Goal: Communication & Community: Ask a question

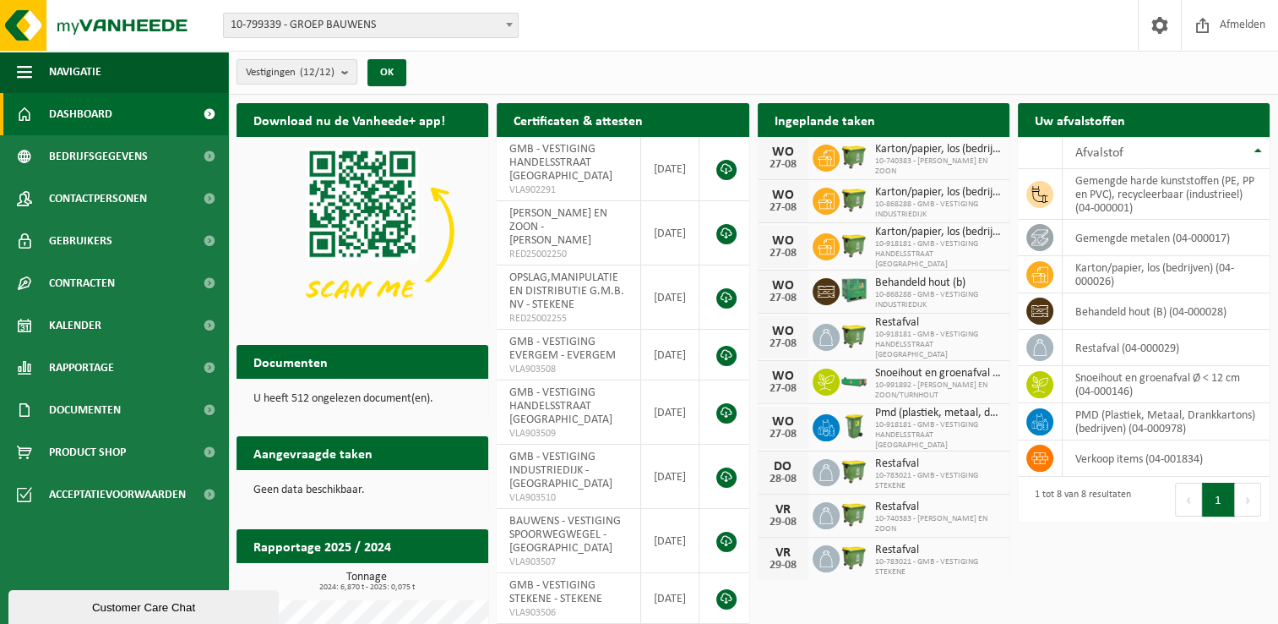
click at [139, 613] on div "Customer Care Chat" at bounding box center [143, 607] width 245 height 13
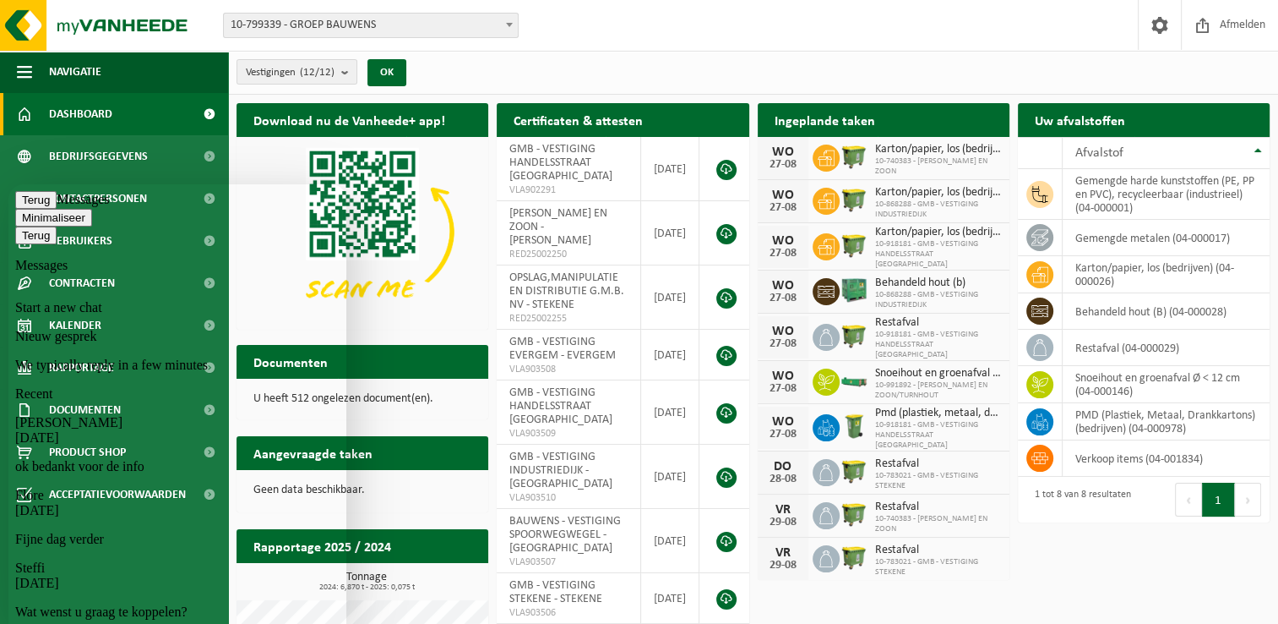
click at [189, 357] on p "We typically reply in a few minutes" at bounding box center [177, 364] width 324 height 15
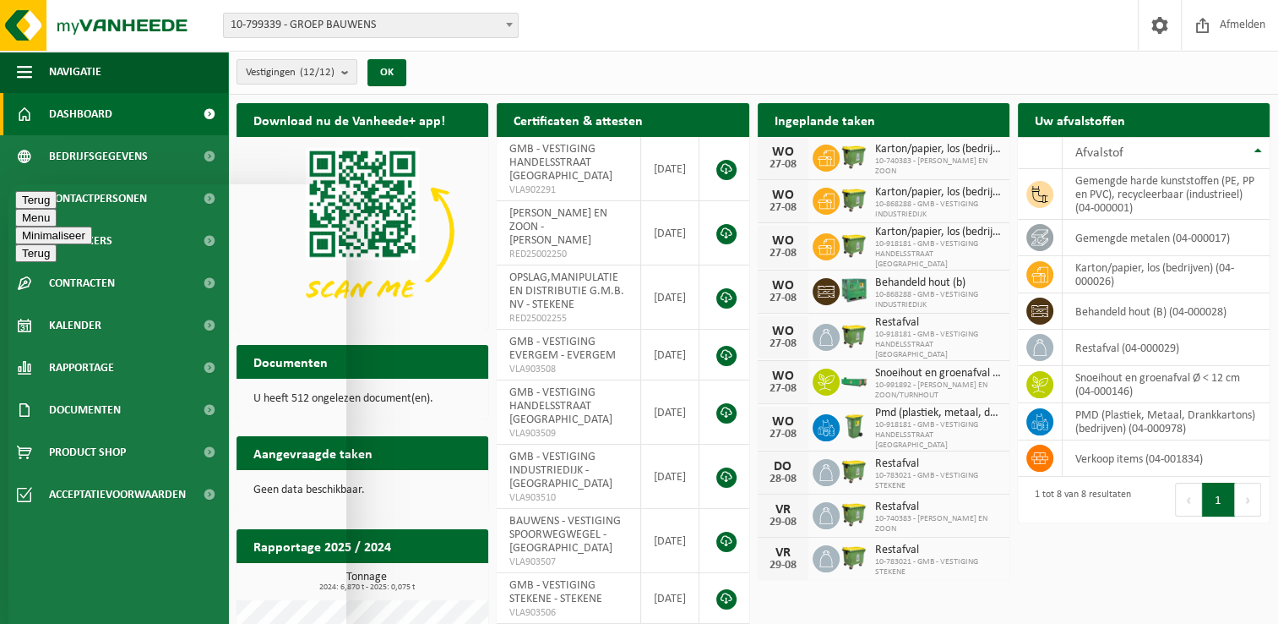
click at [8, 184] on textarea at bounding box center [8, 184] width 0 height 0
type textarea "goede morgen,"
type textarea "kunt u al zien of"
drag, startPoint x: 172, startPoint y: 608, endPoint x: -3, endPoint y: 608, distance: 174.9
click html "Terug Menu Minimaliseer Terug Powered by [DOMAIN_NAME] Beoordeel deze chat Uplo…"
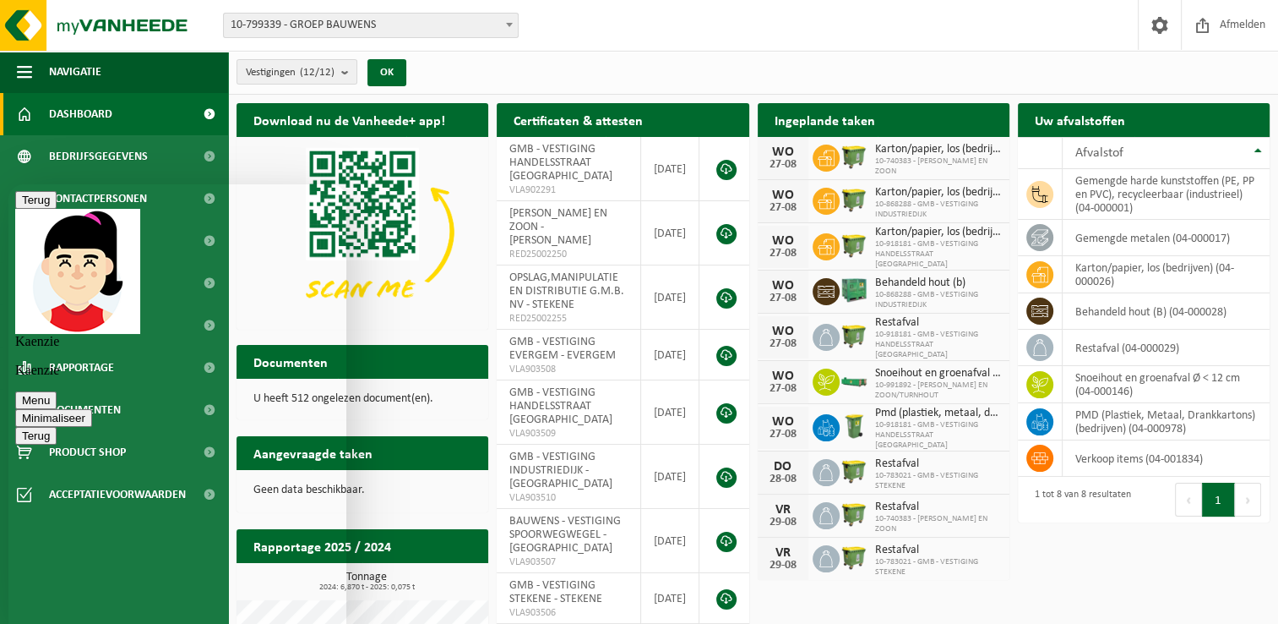
type textarea "wij kunnen op de kalender van September Veurne geen afhaling zien staan."
type textarea "komt dit nog?"
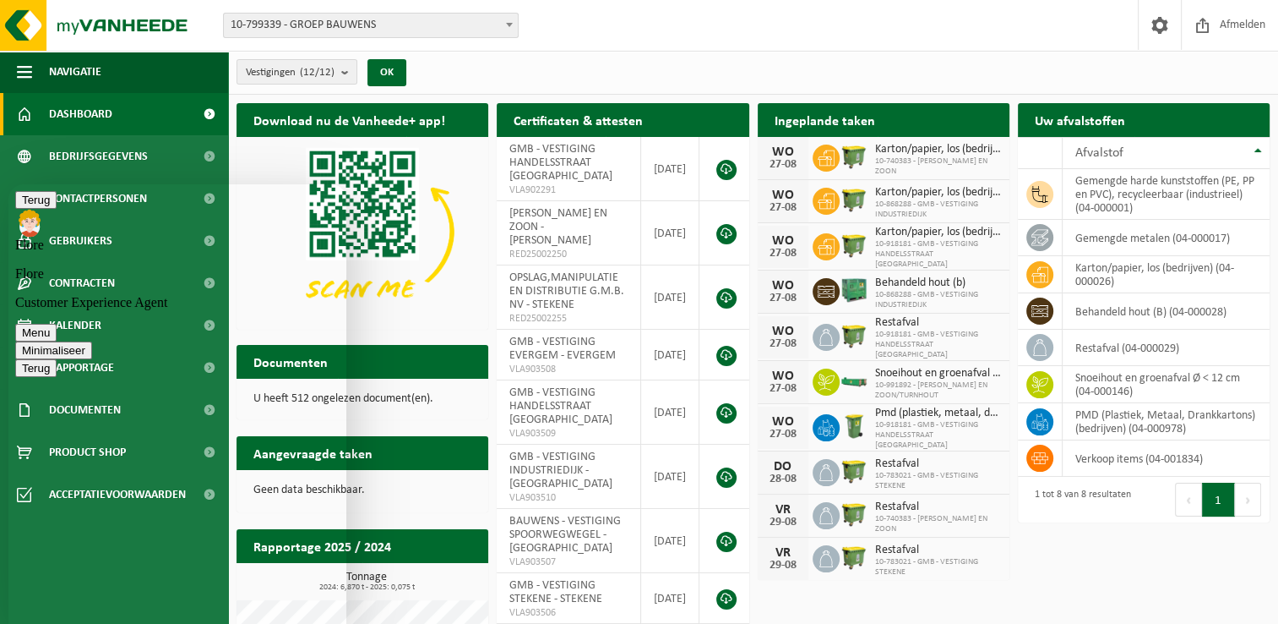
scroll to position [189, 0]
click at [8, 184] on textarea at bounding box center [8, 184] width 0 height 0
type textarea "k"
type textarea "Zit september er ook al in?"
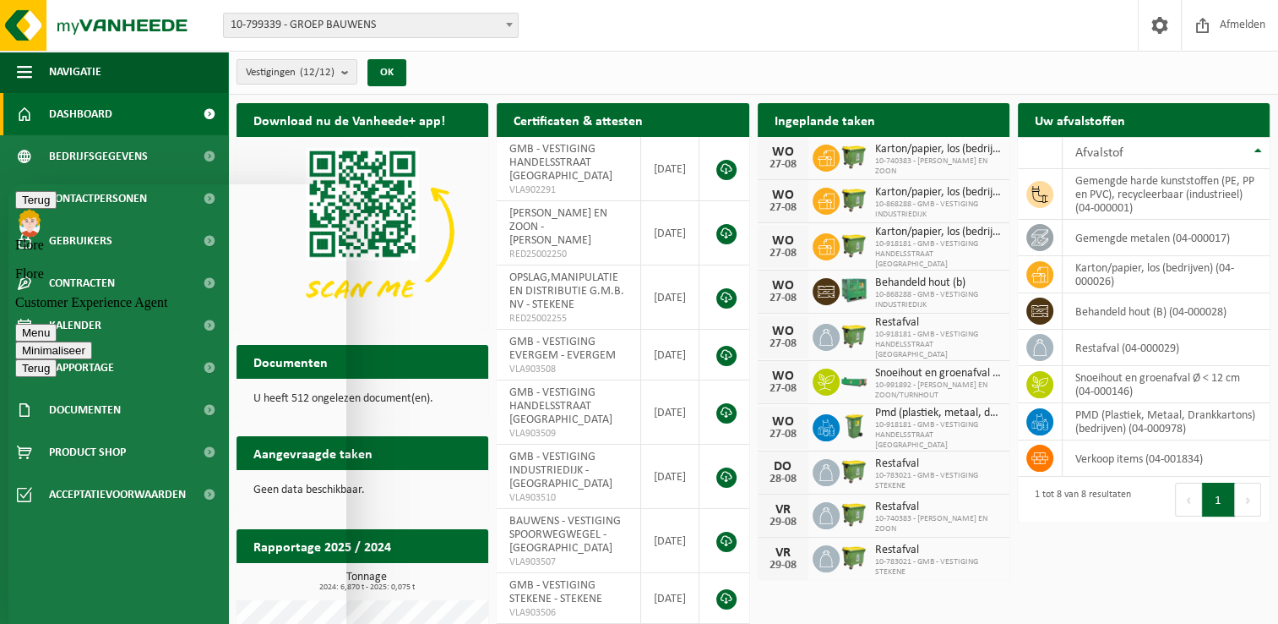
scroll to position [463, 0]
type textarea "hebben jullie ook al een opzegging gekregen van mijn collega? het magazijn zou …"
click at [8, 184] on textarea at bounding box center [8, 184] width 0 height 0
type textarea "t"
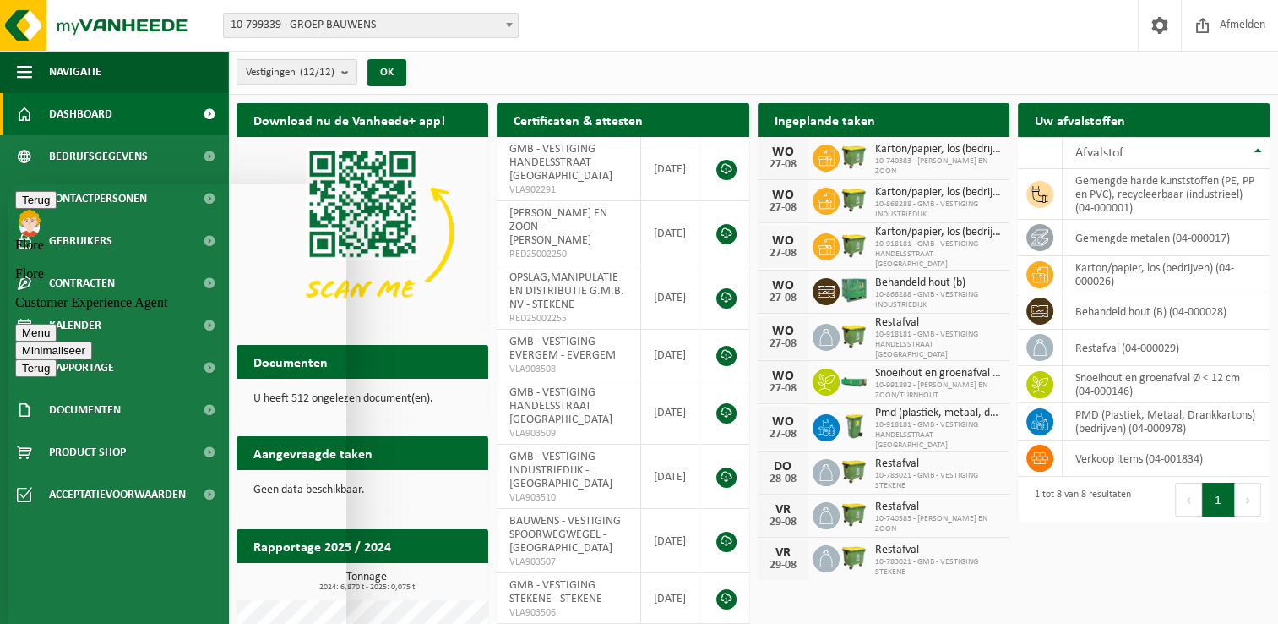
type textarea "ctr"
click at [507, 29] on span at bounding box center [509, 25] width 17 height 22
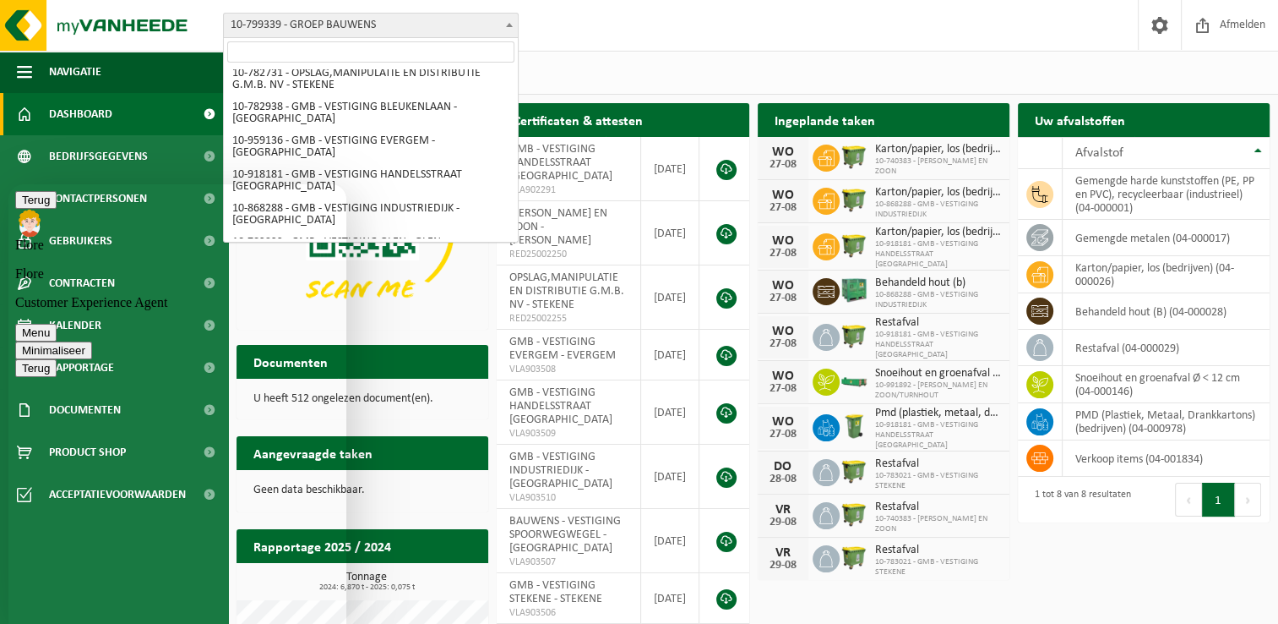
scroll to position [199, 0]
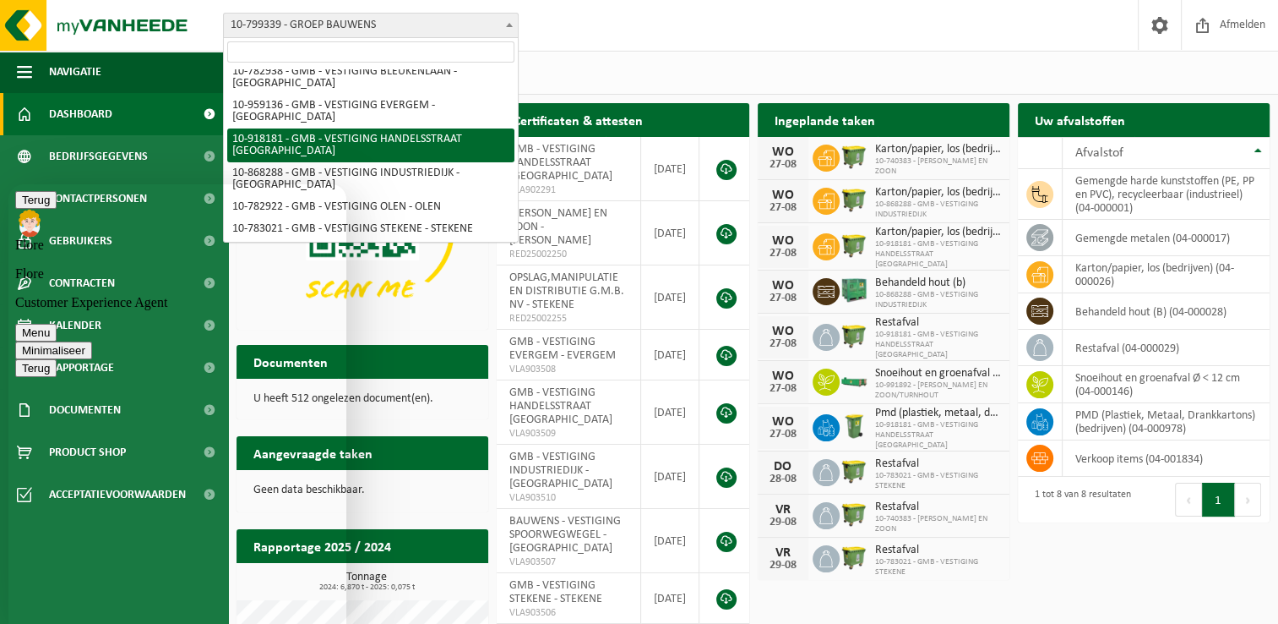
select select "128403"
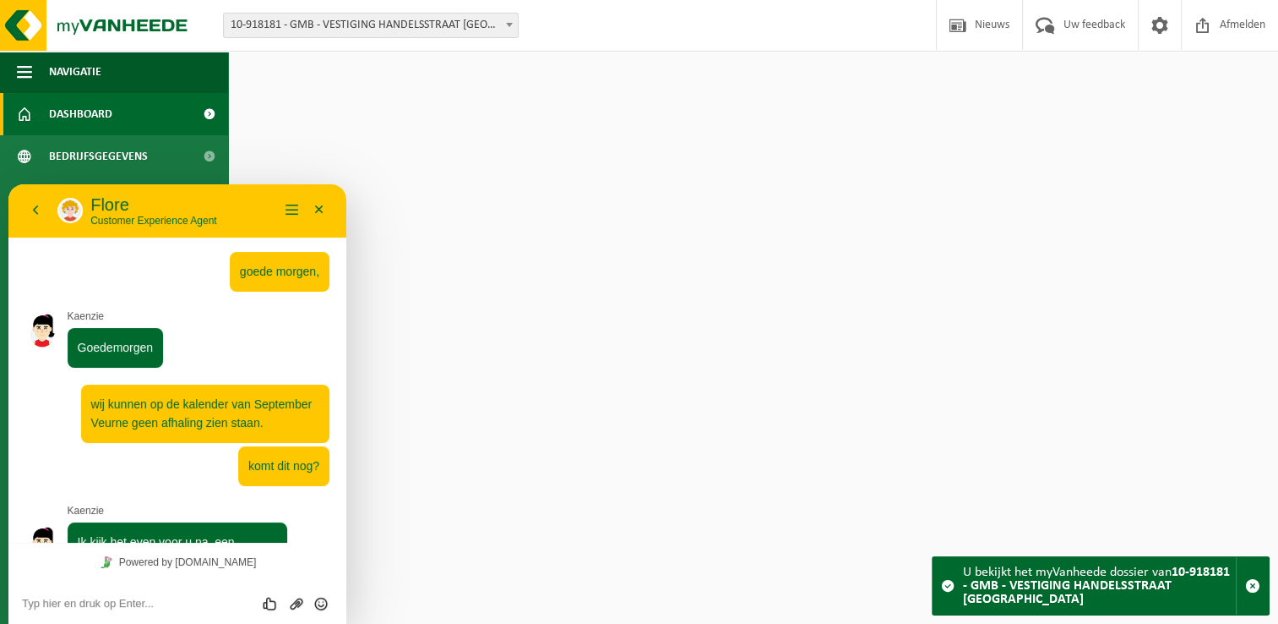
scroll to position [614, 0]
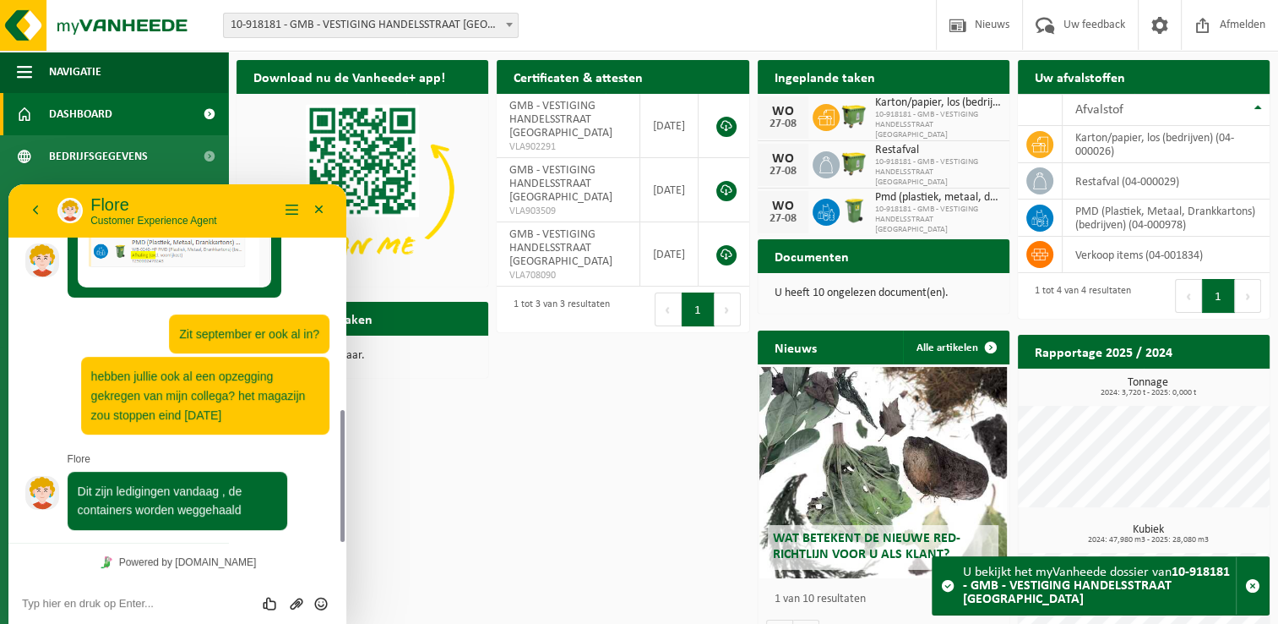
click at [950, 95] on div "WO 27-08 Karton/papier, los (bedrijven) 10-918181 - GMB - VESTIGING HANDELSSTRA…" at bounding box center [884, 117] width 252 height 47
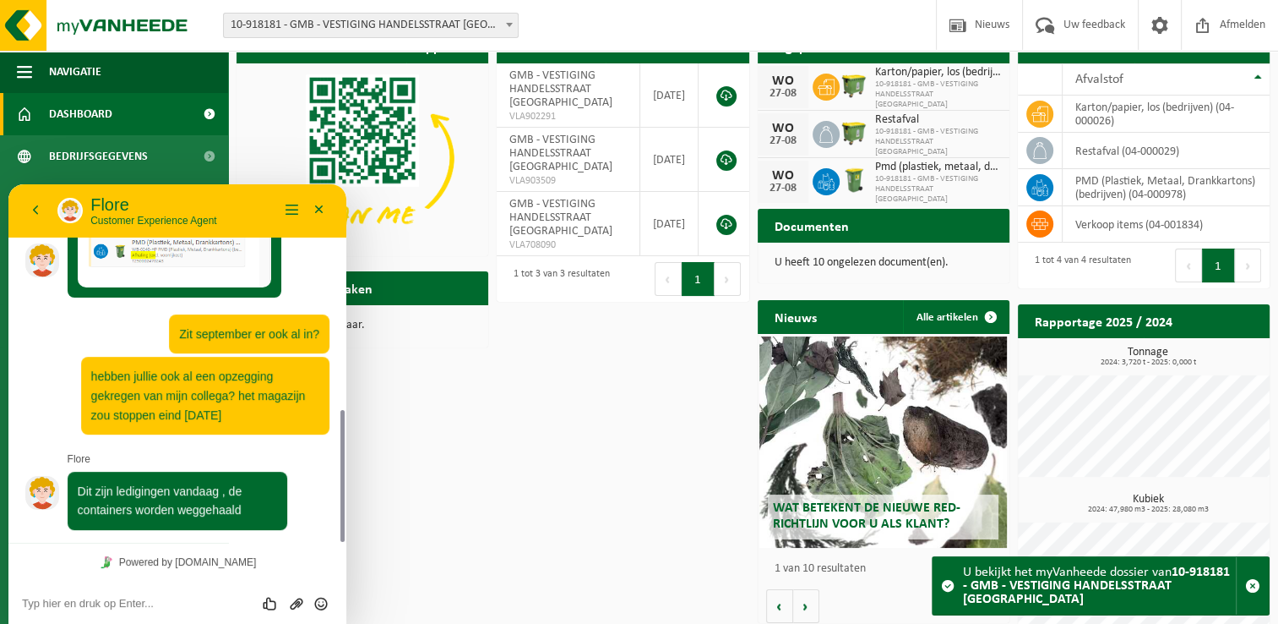
scroll to position [46, 0]
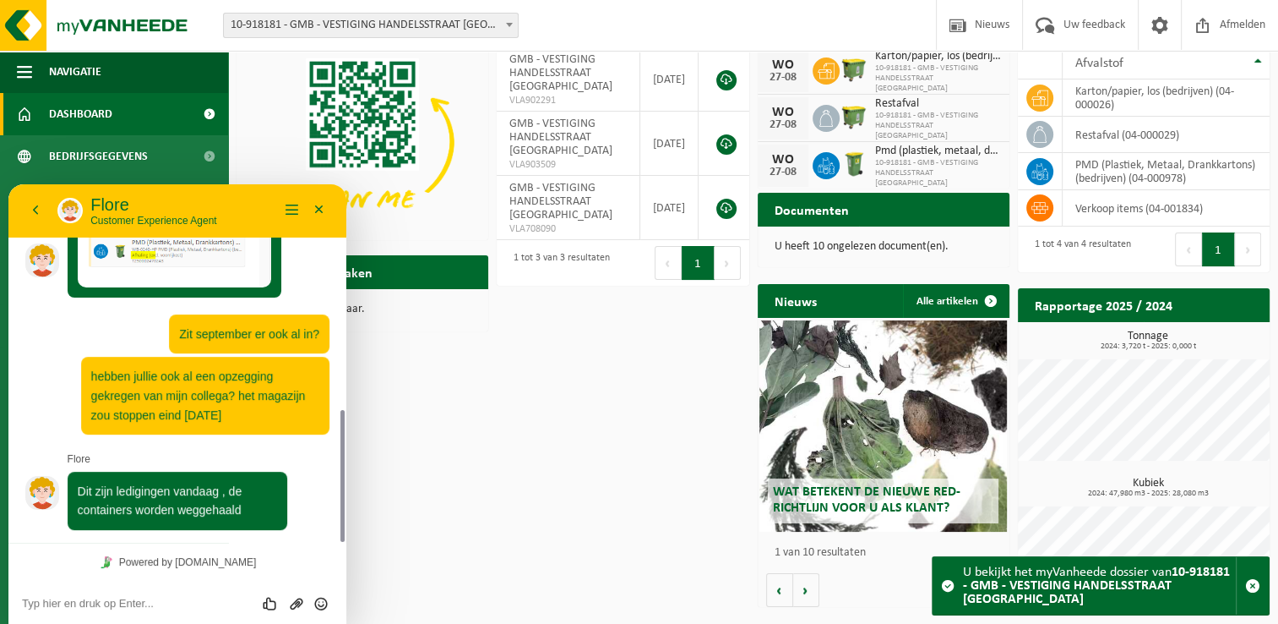
click at [8, 184] on textarea at bounding box center [8, 184] width 0 height 0
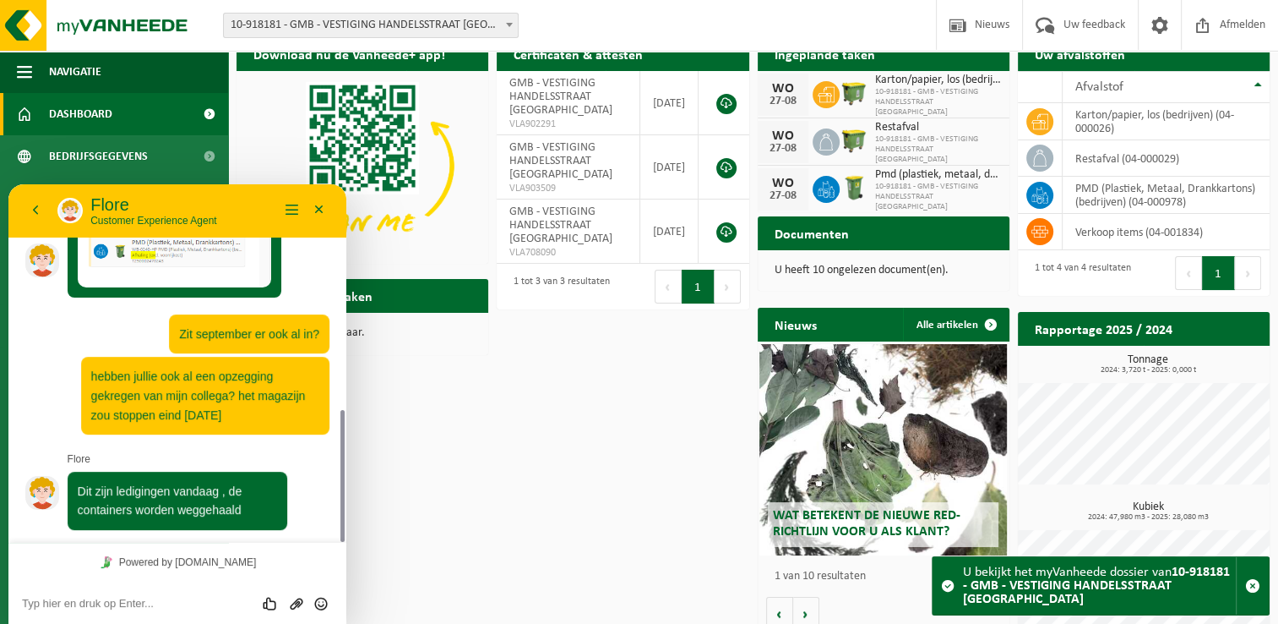
scroll to position [0, 0]
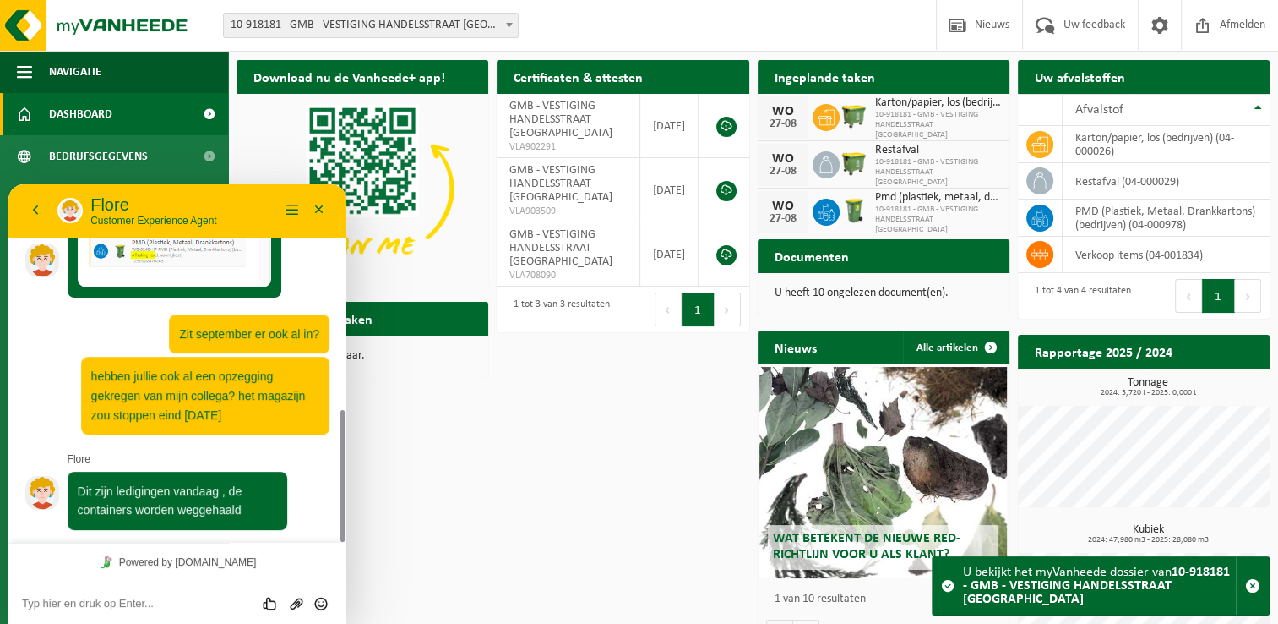
click at [8, 184] on div "Beoordeel deze chat Upload bestand Emoji invoeren" at bounding box center [8, 184] width 0 height 0
click at [8, 184] on textarea at bounding box center [8, 184] width 0 height 0
type textarea "ledigingen vandaag zie ik staan"
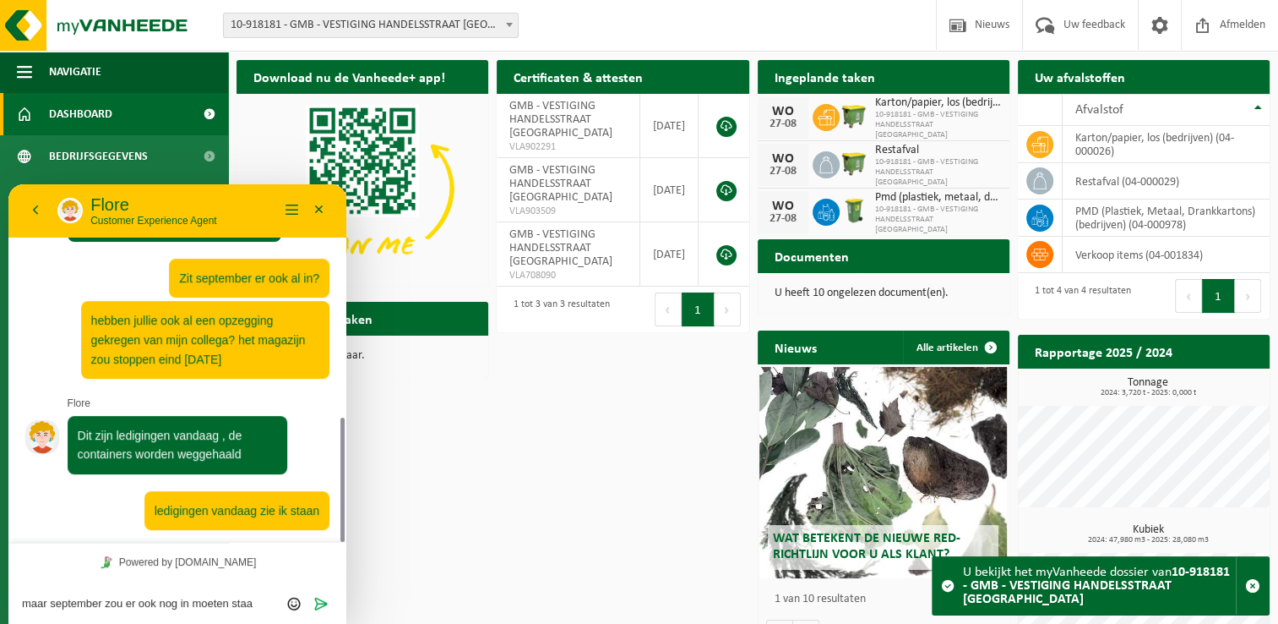
type textarea "maar september zou er ook nog in moeten staan"
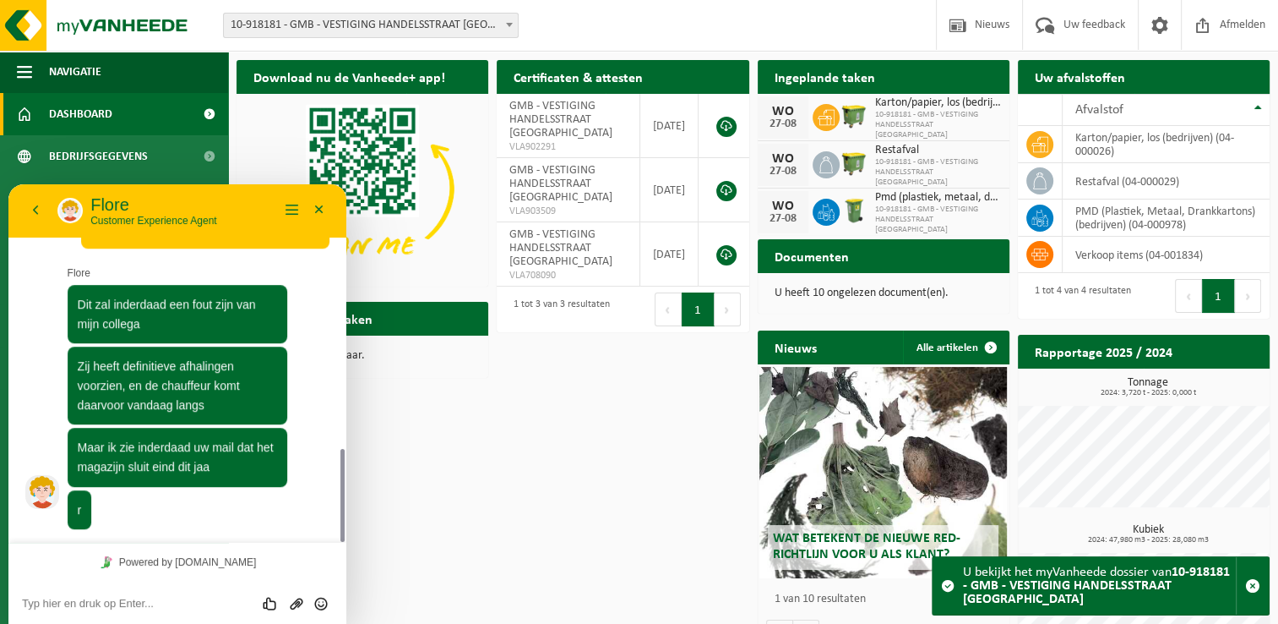
scroll to position [1014, 0]
click at [403, 515] on div "Download nu de Vanheede+ app! Verberg Certificaten & attesten Bekijk uw certifi…" at bounding box center [753, 361] width 1042 height 619
click at [8, 184] on textarea at bounding box center [8, 184] width 0 height 0
click at [8, 184] on div "lossen Beoordeel deze chat Upload bestand Emoji invoeren Verzenden" at bounding box center [8, 184] width 0 height 0
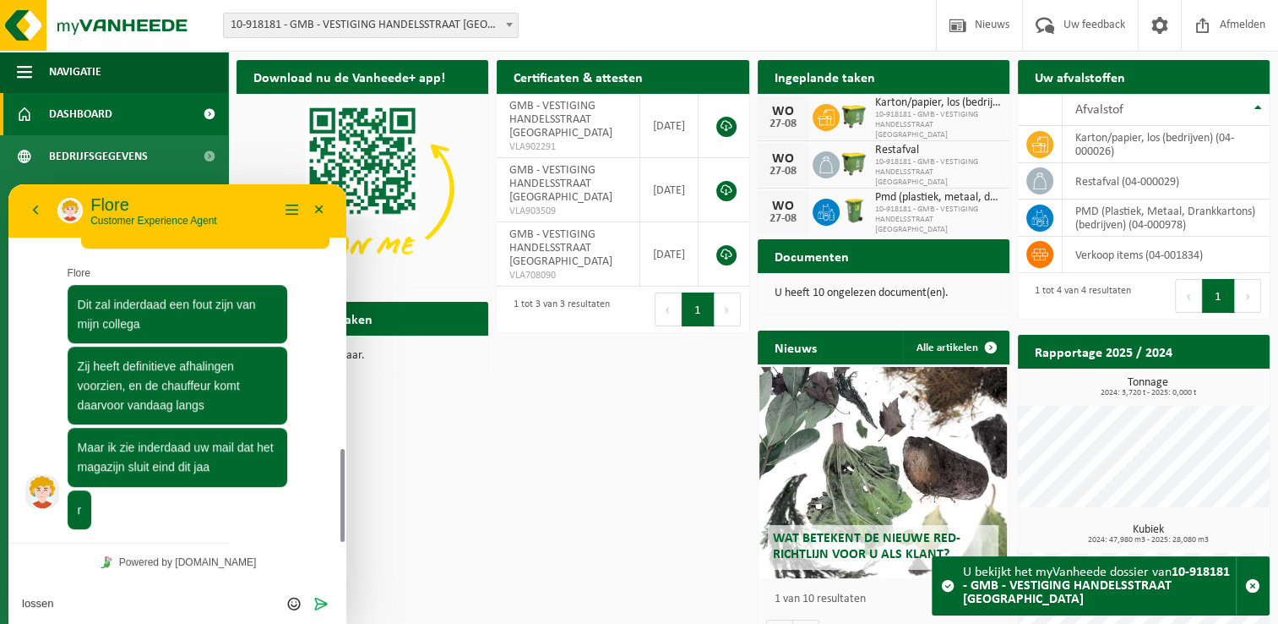
click at [8, 184] on div "lossen Beoordeel deze chat Upload bestand Emoji invoeren Verzenden" at bounding box center [8, 184] width 0 height 0
click at [8, 184] on textarea "lossen" at bounding box center [8, 184] width 0 height 0
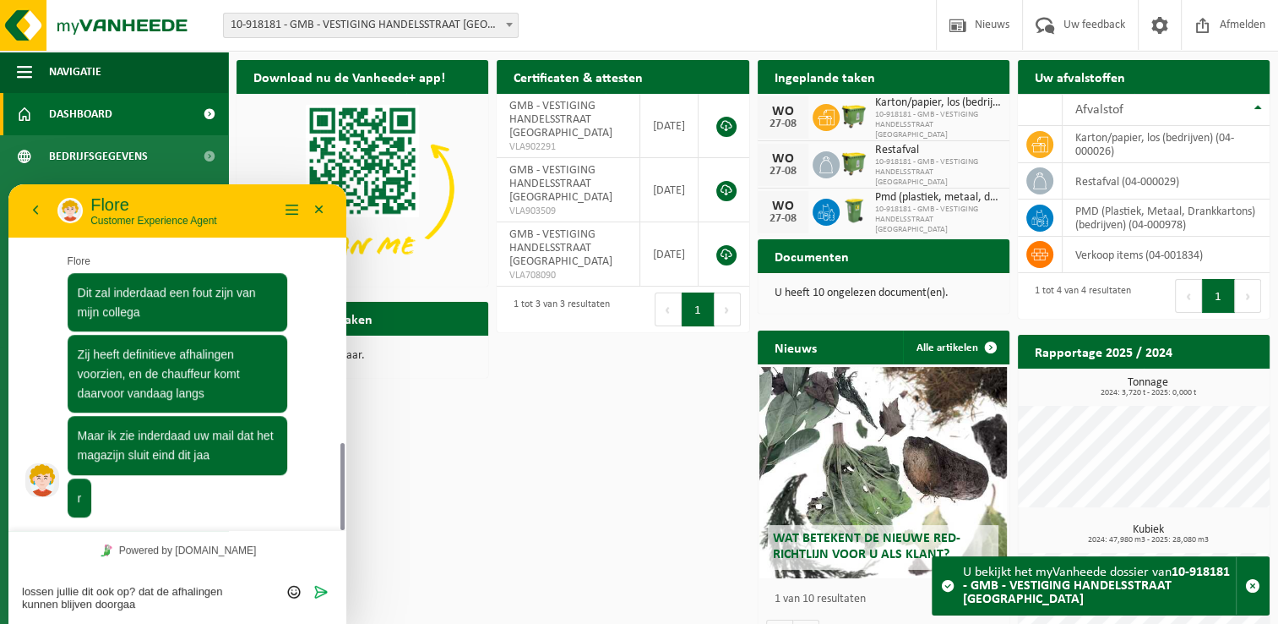
type textarea "lossen jullie dit ook op? dat de afhalingen kunnen blijven doorgaan"
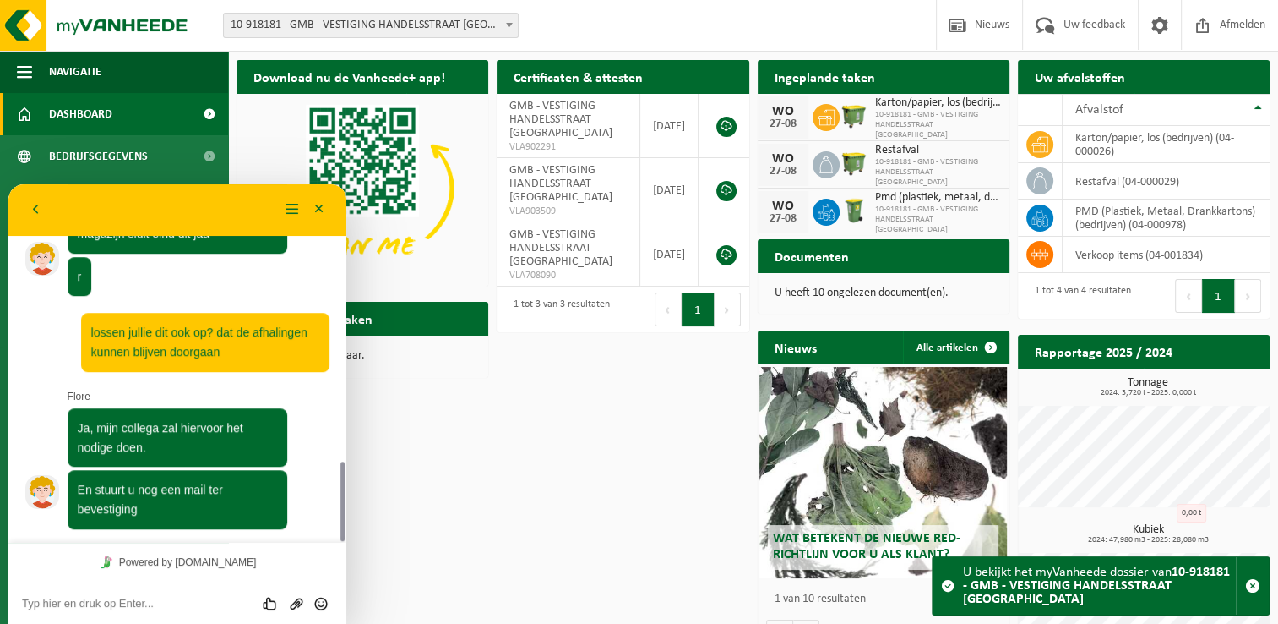
scroll to position [1246, 0]
click at [8, 184] on textarea at bounding box center [8, 184] width 0 height 0
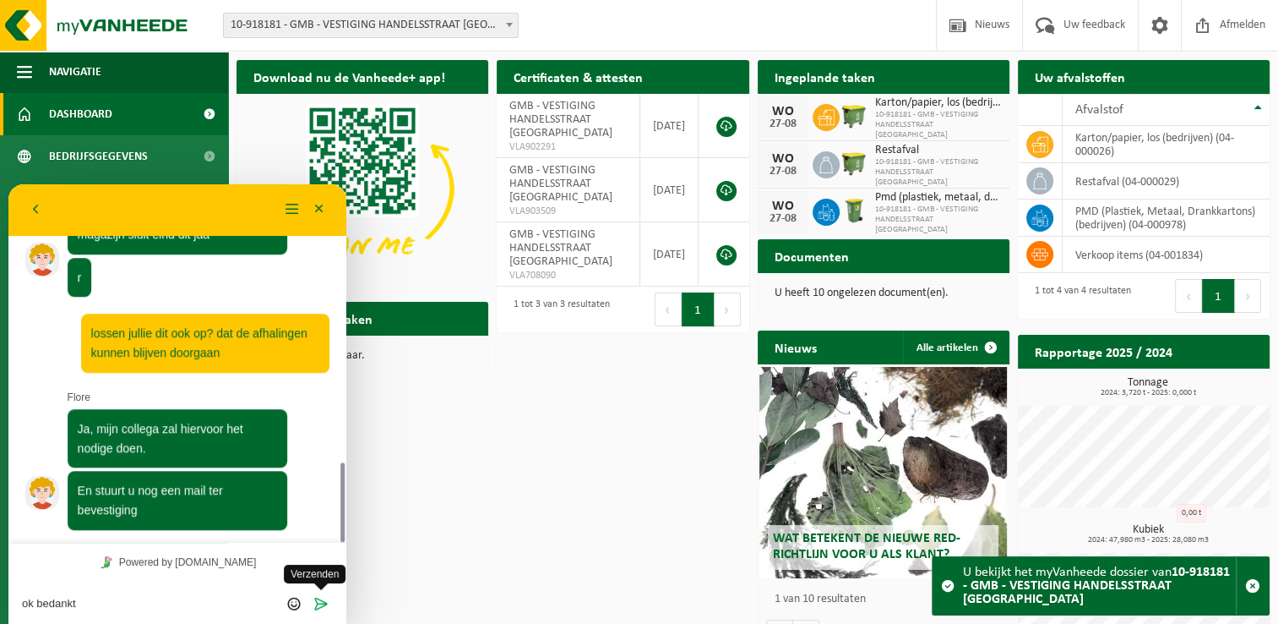
type textarea "ok bedankt"
click at [315, 606] on icon "Verzenden" at bounding box center [320, 603] width 15 height 15
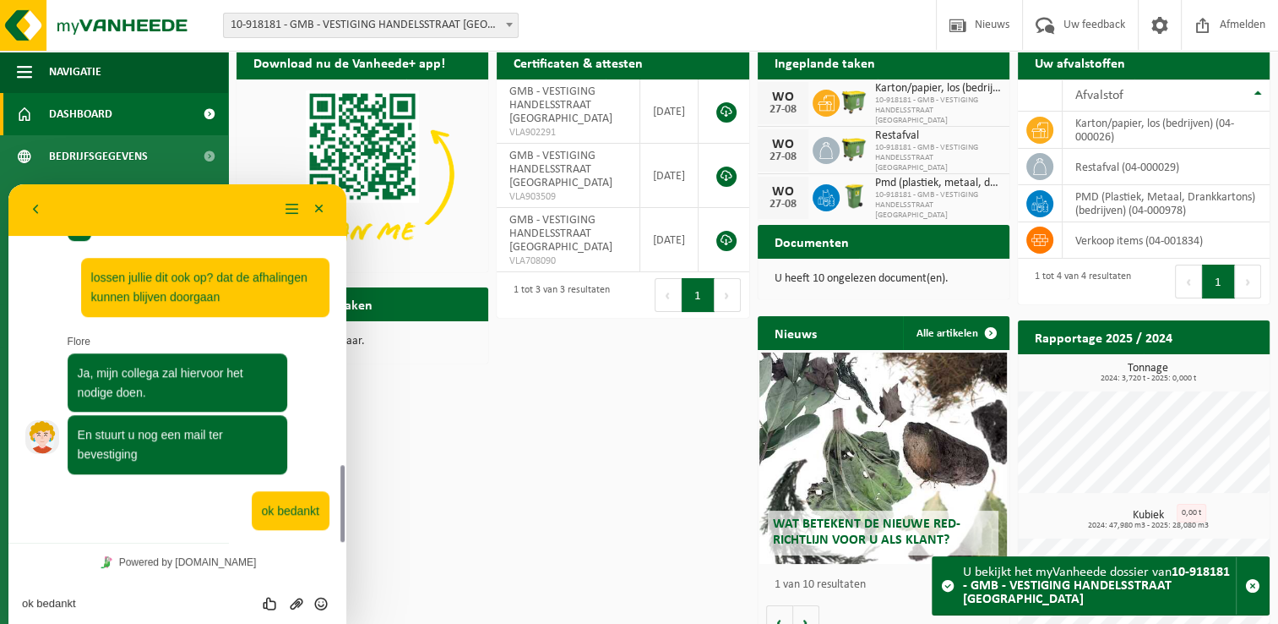
scroll to position [0, 0]
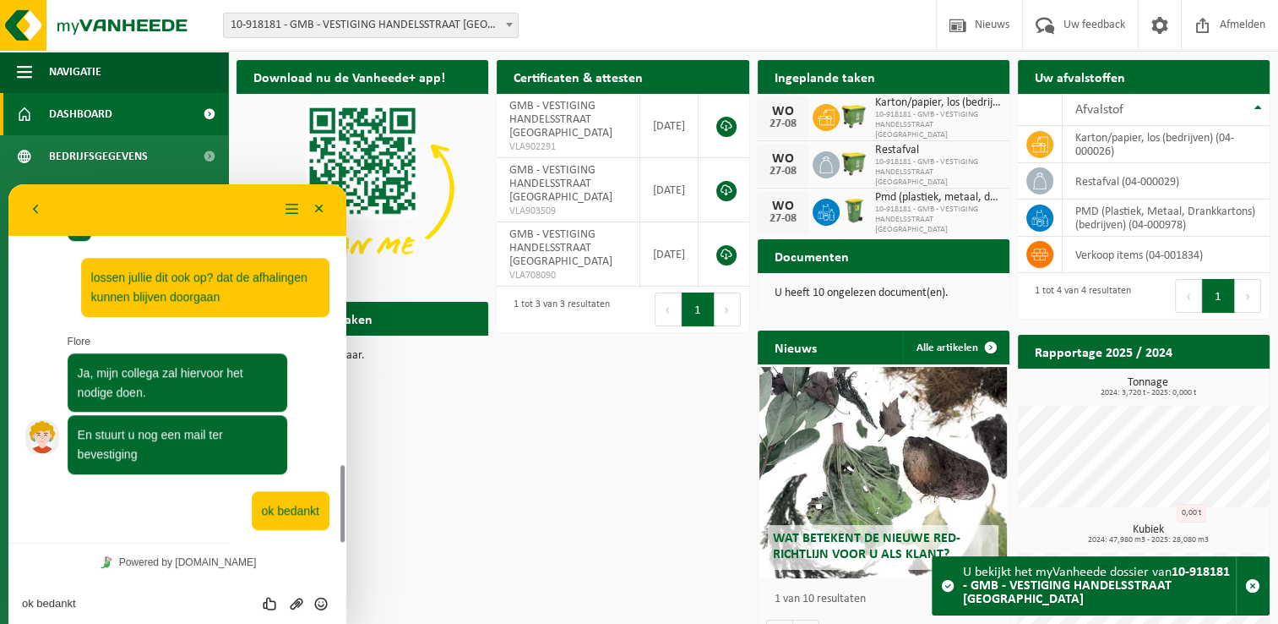
click at [513, 393] on div "Download nu de Vanheede+ app! Verberg Certificaten & attesten Bekijk uw certifi…" at bounding box center [753, 361] width 1042 height 619
click at [8, 184] on icon "Group of buttons" at bounding box center [8, 184] width 0 height 0
click at [315, 209] on button "Minimaliseer" at bounding box center [319, 209] width 27 height 25
